Goal: Find specific page/section: Find specific page/section

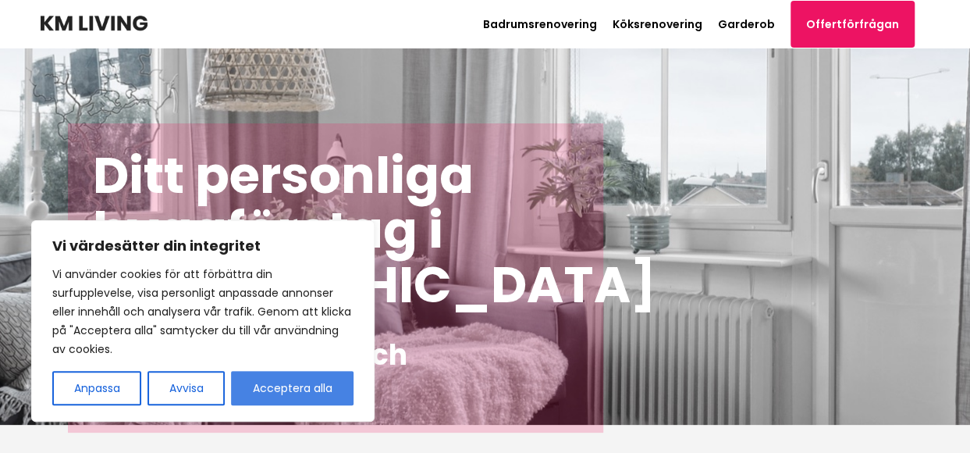
click at [259, 388] on button "Acceptera alla" at bounding box center [292, 388] width 122 height 34
checkbox input "true"
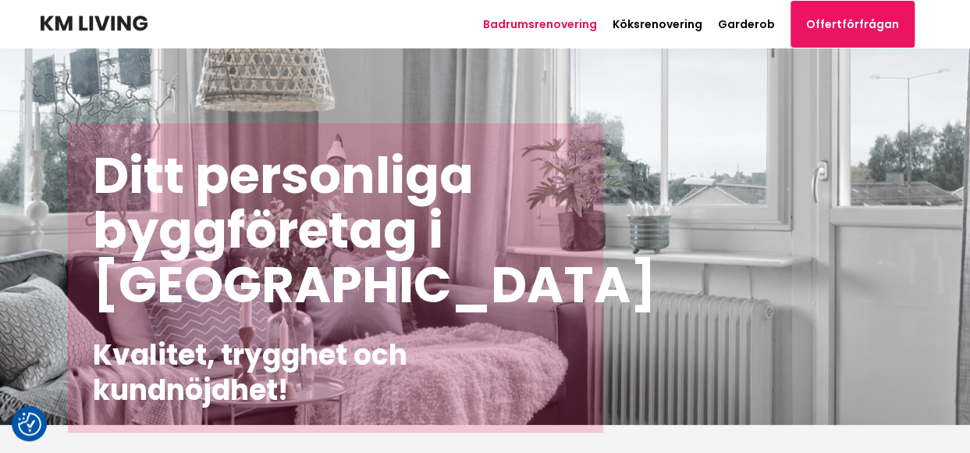
click at [514, 24] on link "Badrumsrenovering" at bounding box center [540, 24] width 114 height 16
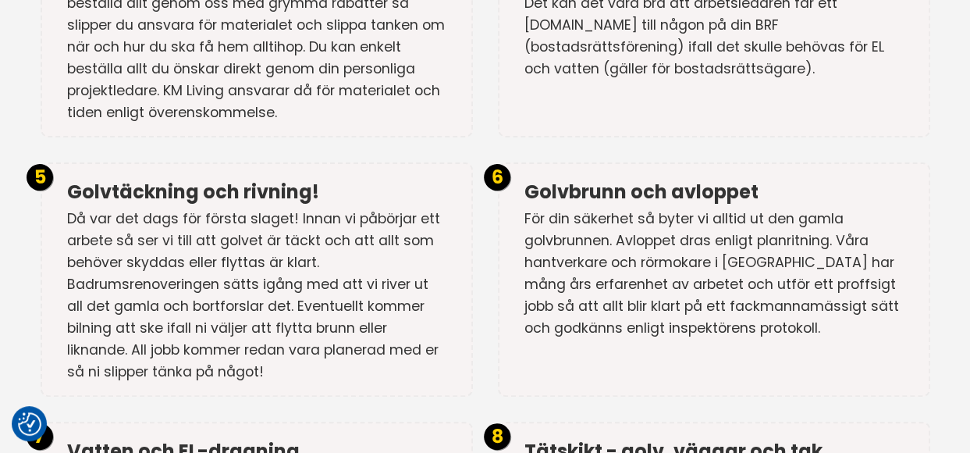
scroll to position [3538, 0]
